Goal: Task Accomplishment & Management: Use online tool/utility

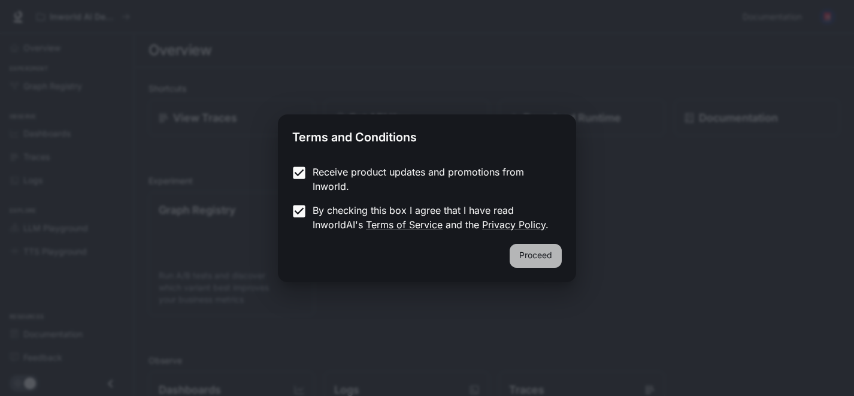
click at [532, 246] on button "Proceed" at bounding box center [536, 256] width 52 height 24
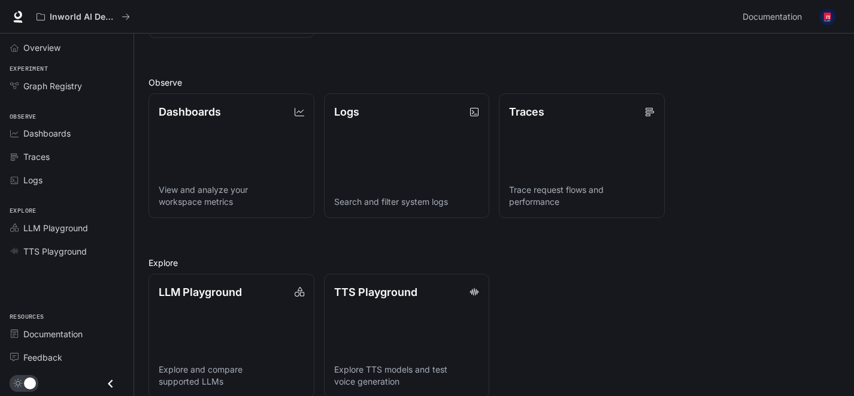
scroll to position [294, 0]
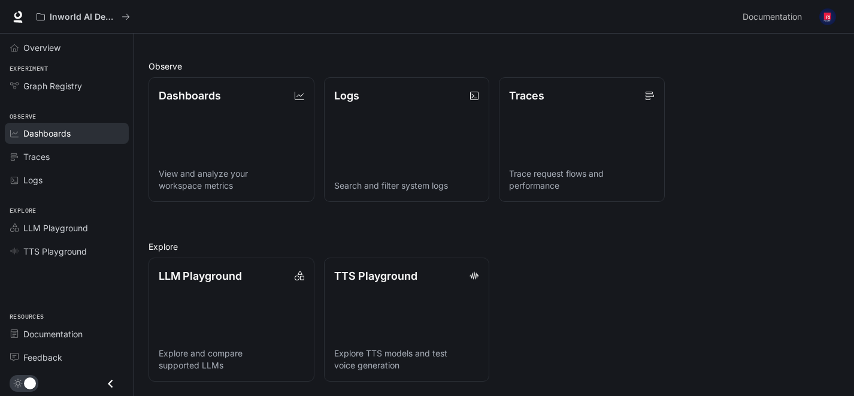
click at [62, 127] on link "Dashboards" at bounding box center [67, 133] width 124 height 21
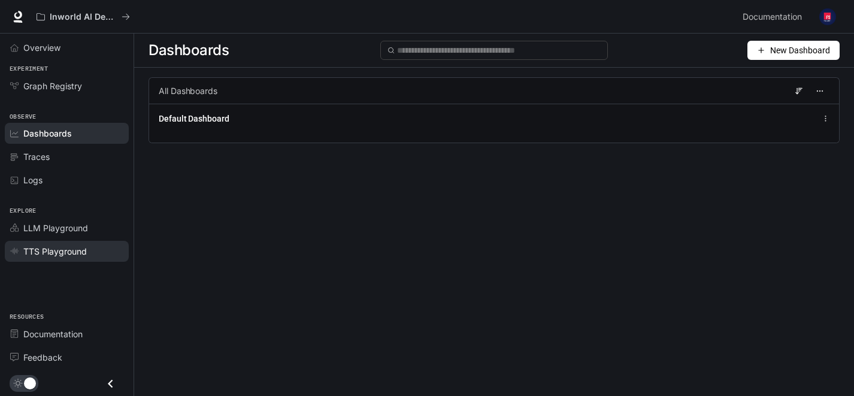
click at [48, 259] on link "TTS Playground" at bounding box center [67, 251] width 124 height 21
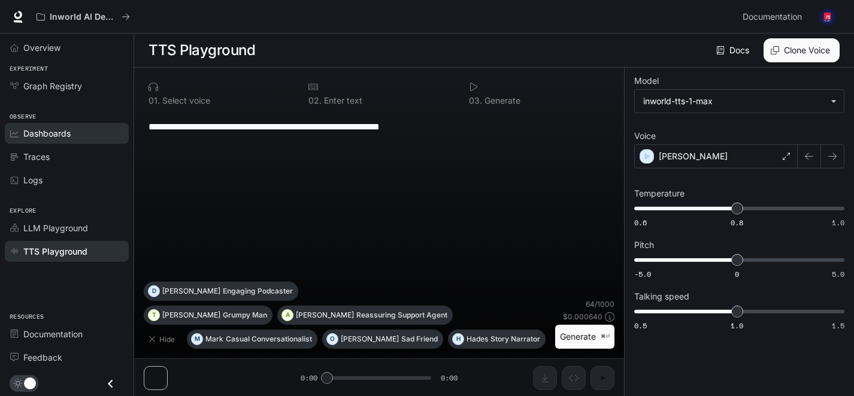
click at [51, 132] on span "Dashboards" at bounding box center [46, 133] width 47 height 13
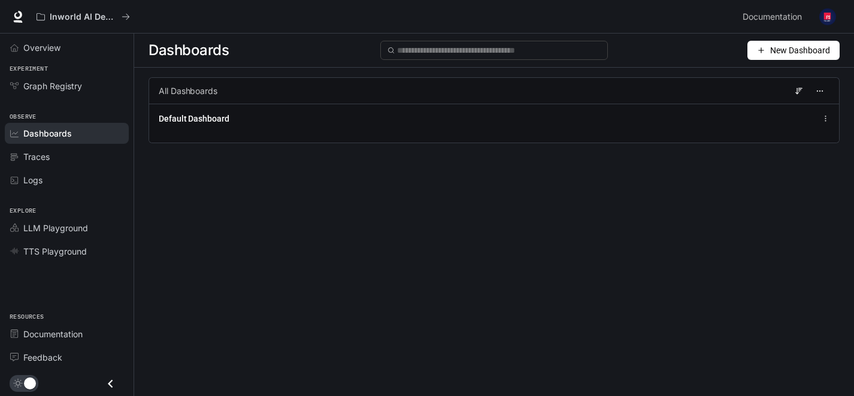
click at [75, 61] on div "Overview" at bounding box center [67, 48] width 134 height 28
click at [75, 51] on div "Overview" at bounding box center [73, 47] width 100 height 13
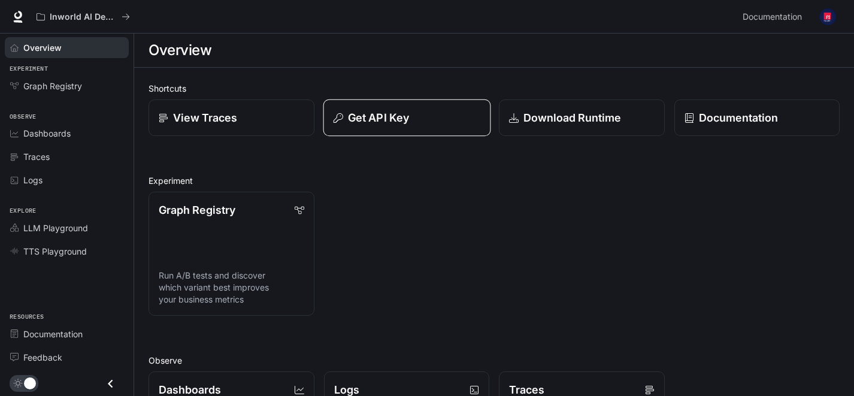
click at [394, 134] on button "Get API Key" at bounding box center [406, 117] width 167 height 37
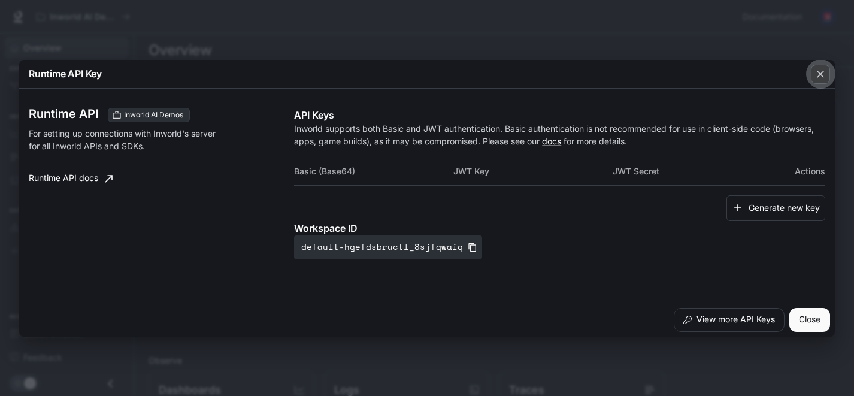
click at [822, 74] on icon "button" at bounding box center [820, 74] width 7 height 7
